Goal: Check status: Check status

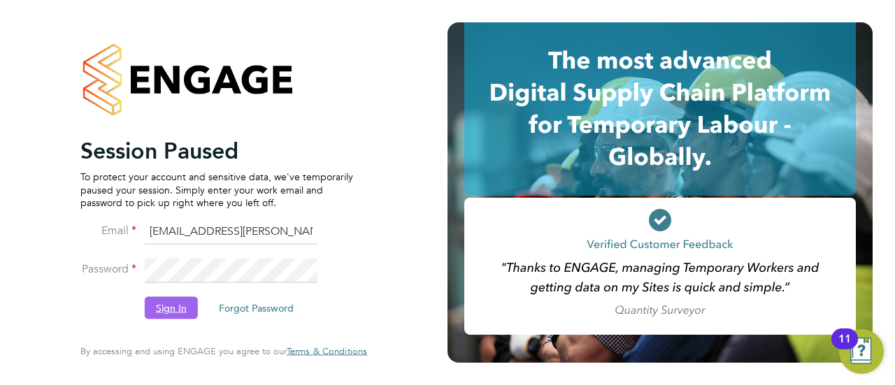
click at [173, 308] on button "Sign In" at bounding box center [171, 308] width 53 height 22
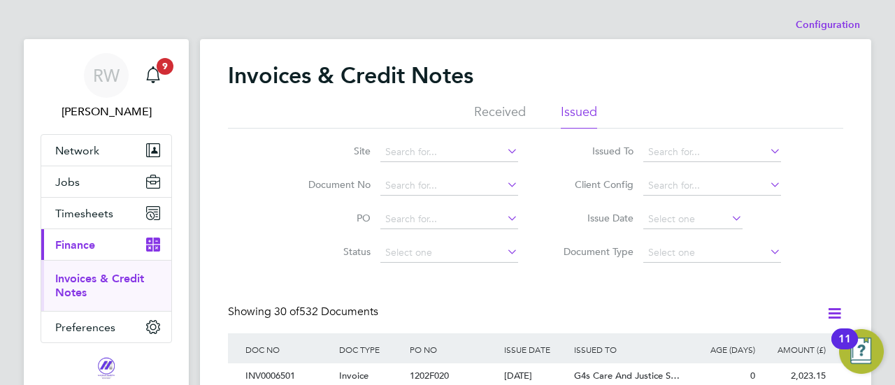
click at [585, 113] on li "Issued" at bounding box center [579, 116] width 36 height 25
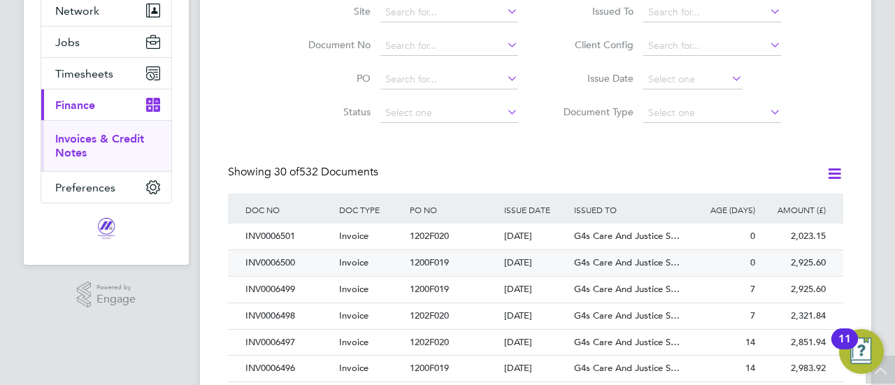
click at [480, 259] on div "1200F019" at bounding box center [453, 263] width 94 height 26
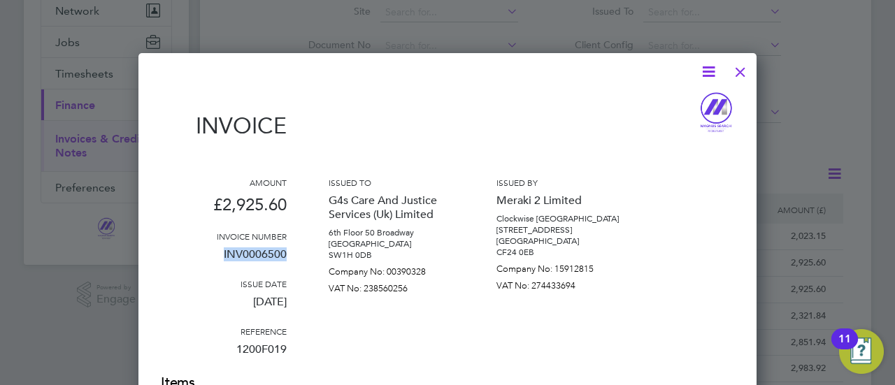
drag, startPoint x: 287, startPoint y: 254, endPoint x: 216, endPoint y: 254, distance: 70.6
click at [216, 254] on div "Amount £2,925.60 Invoice number INV0006500 Issue date [DATE] Reference 1200F019…" at bounding box center [447, 275] width 573 height 197
copy p "INV0006500"
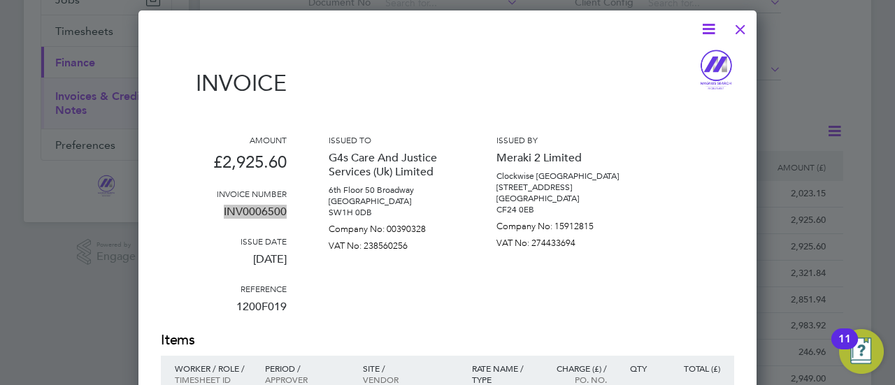
scroll to position [70, 0]
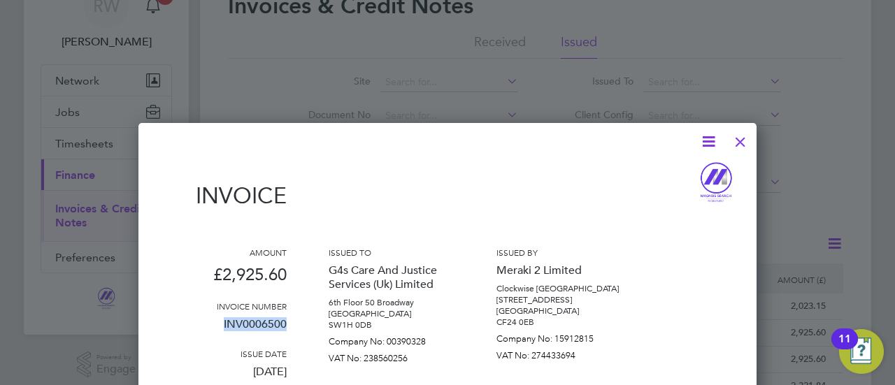
drag, startPoint x: 741, startPoint y: 138, endPoint x: 887, endPoint y: 139, distance: 146.2
click at [741, 138] on div at bounding box center [740, 138] width 25 height 25
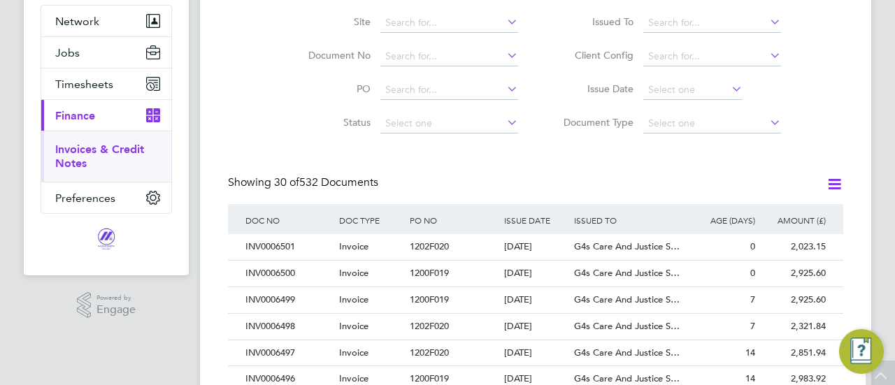
scroll to position [140, 0]
